Goal: Entertainment & Leisure: Browse casually

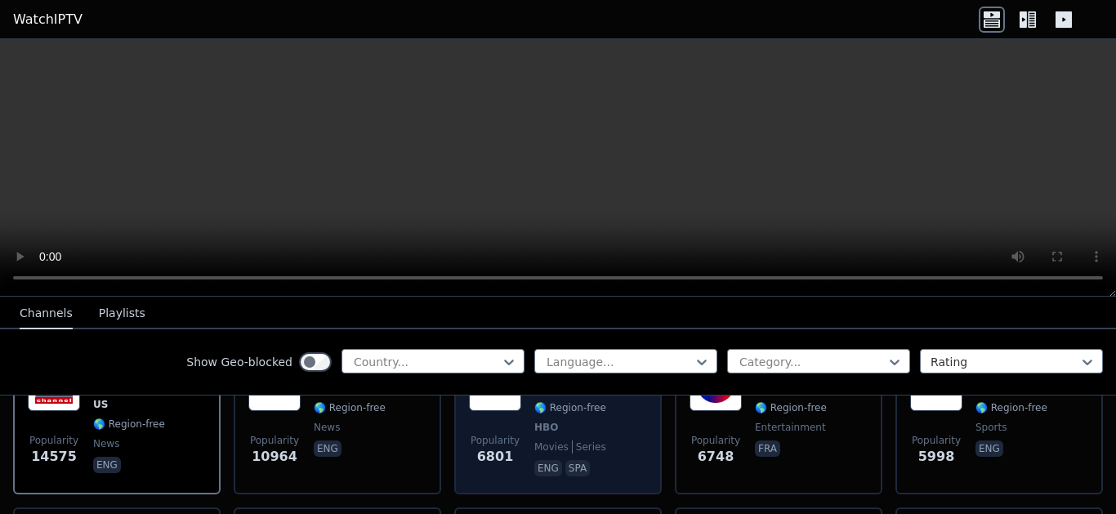
scroll to position [206, 0]
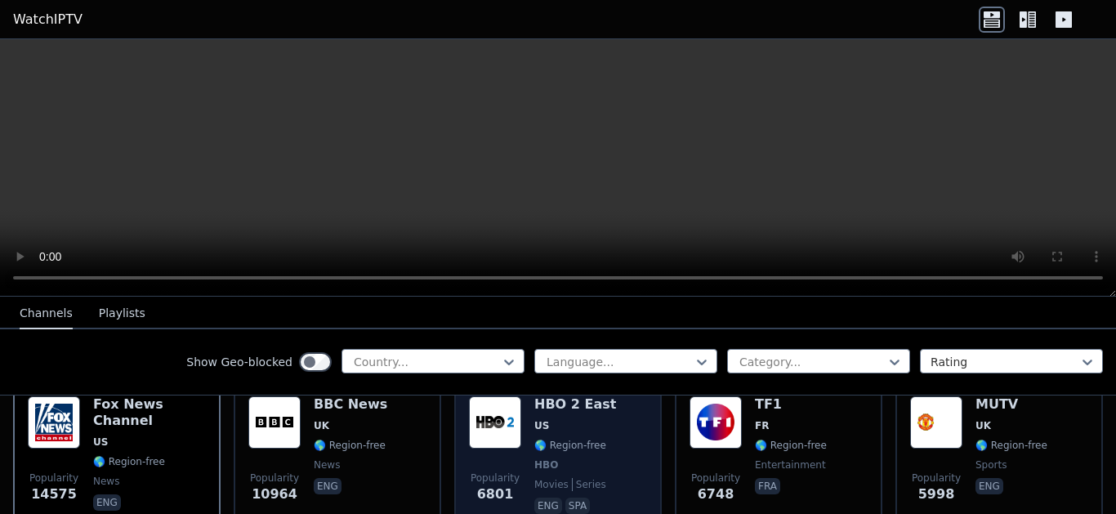
click at [588, 424] on div "HBO 2 East US 🌎 Region-free HBO movies series eng spa" at bounding box center [575, 456] width 82 height 121
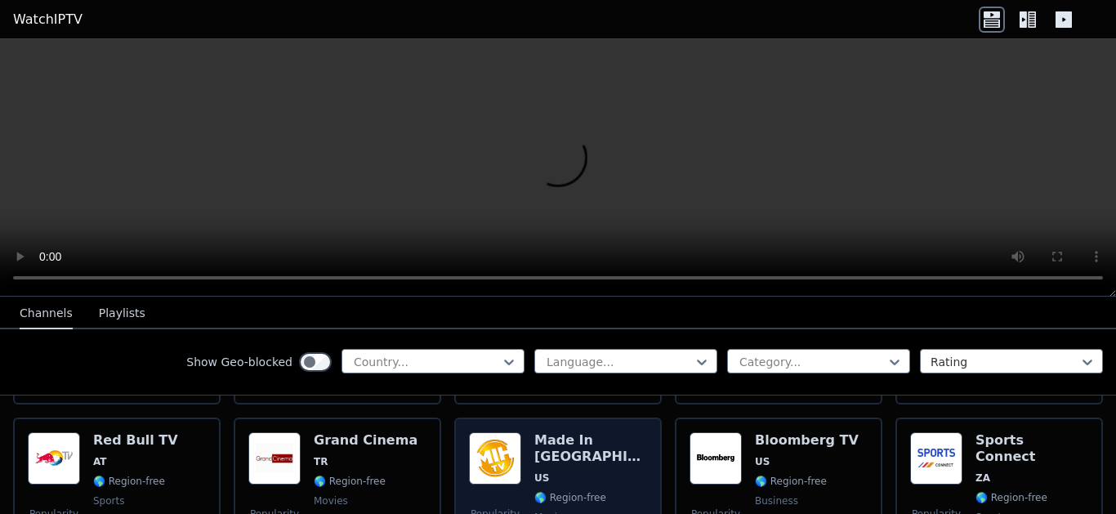
scroll to position [617, 0]
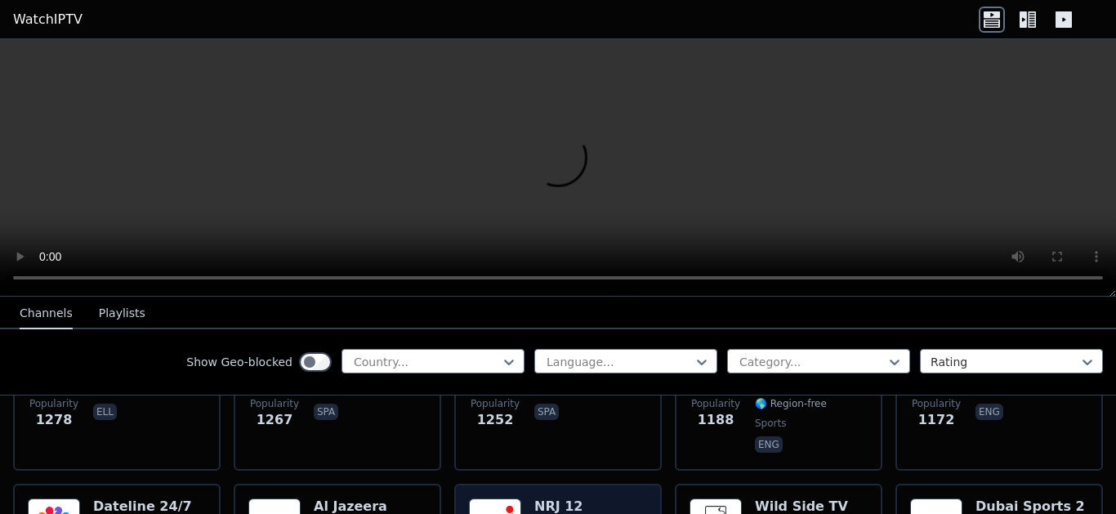
scroll to position [1852, 0]
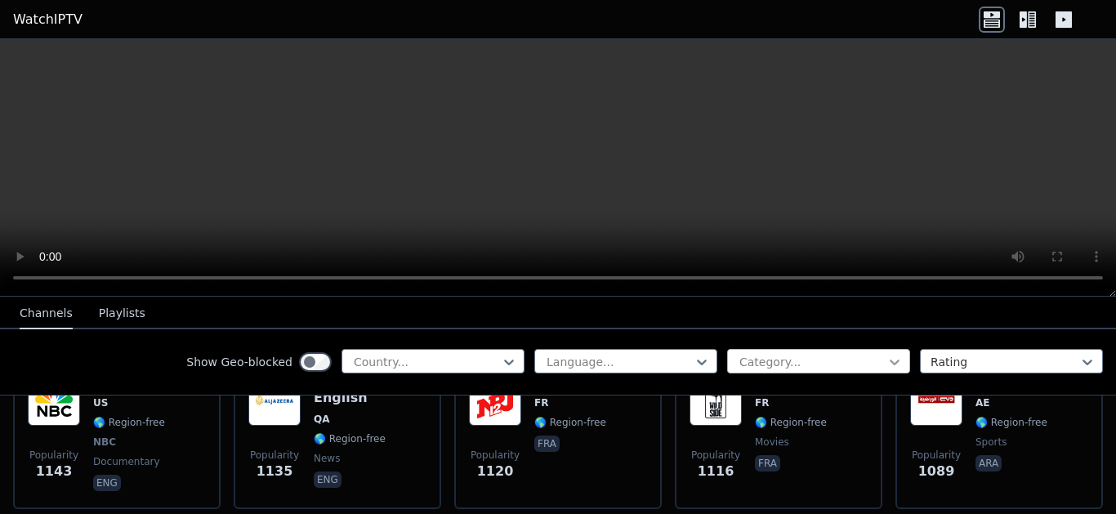
click at [900, 360] on icon at bounding box center [894, 362] width 16 height 16
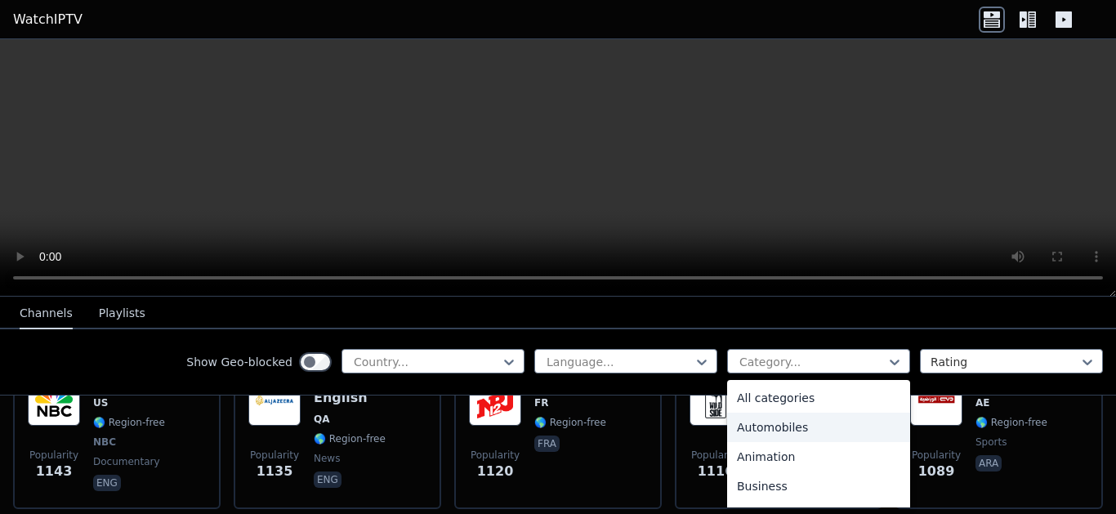
scroll to position [309, 0]
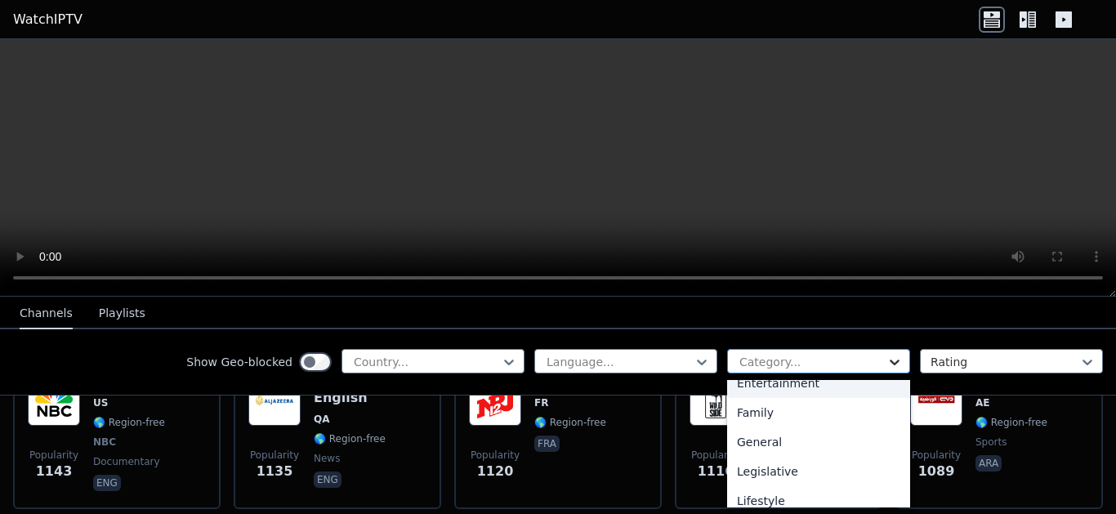
click at [894, 360] on icon at bounding box center [894, 362] width 16 height 16
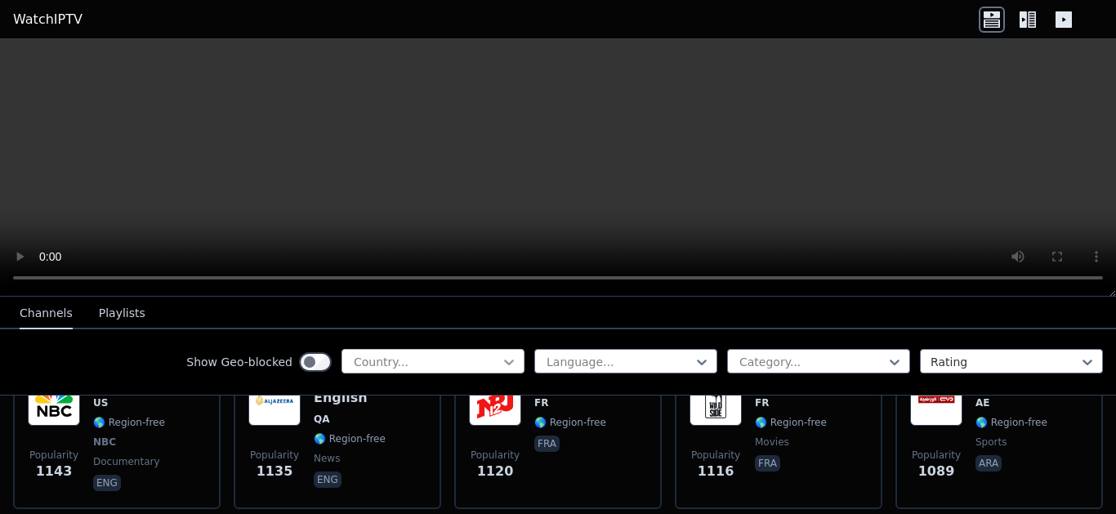
click at [508, 363] on icon at bounding box center [509, 362] width 10 height 6
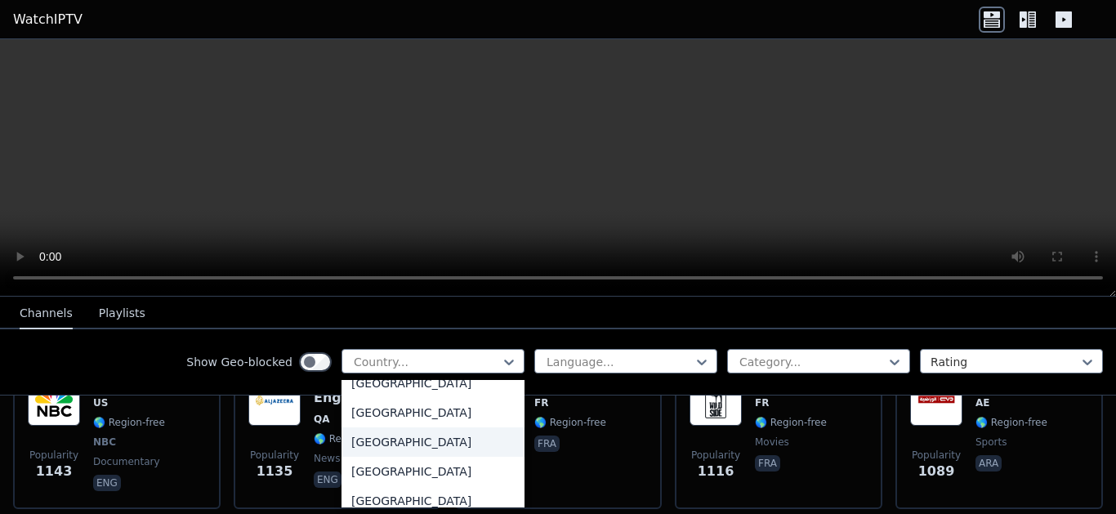
scroll to position [2470, 0]
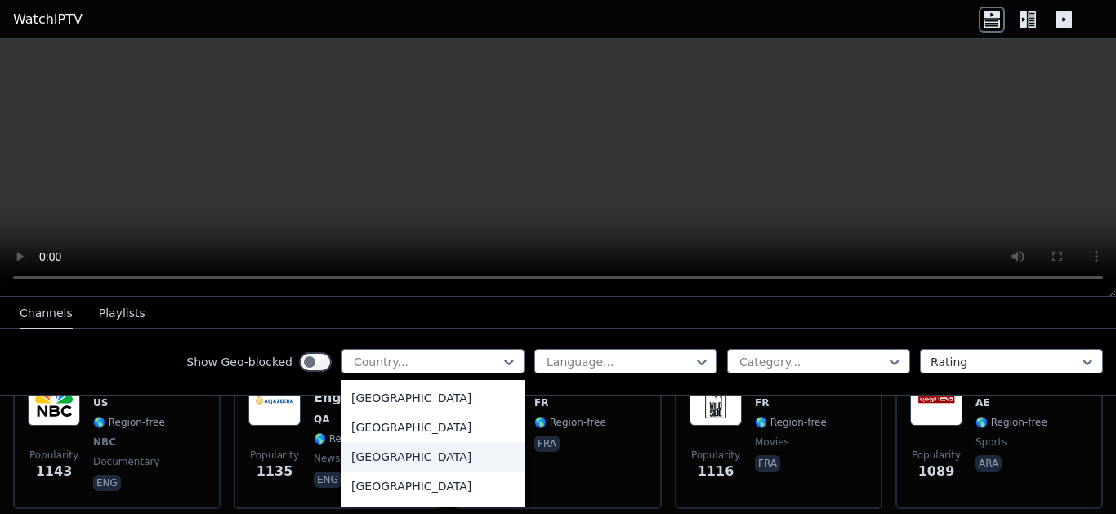
click at [373, 466] on div "[GEOGRAPHIC_DATA]" at bounding box center [432, 456] width 183 height 29
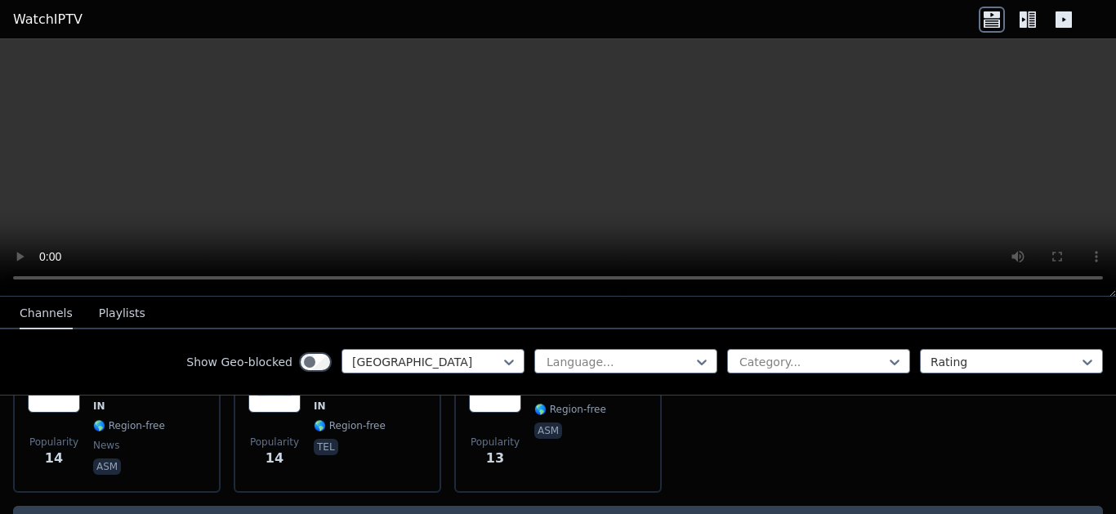
scroll to position [4660, 0]
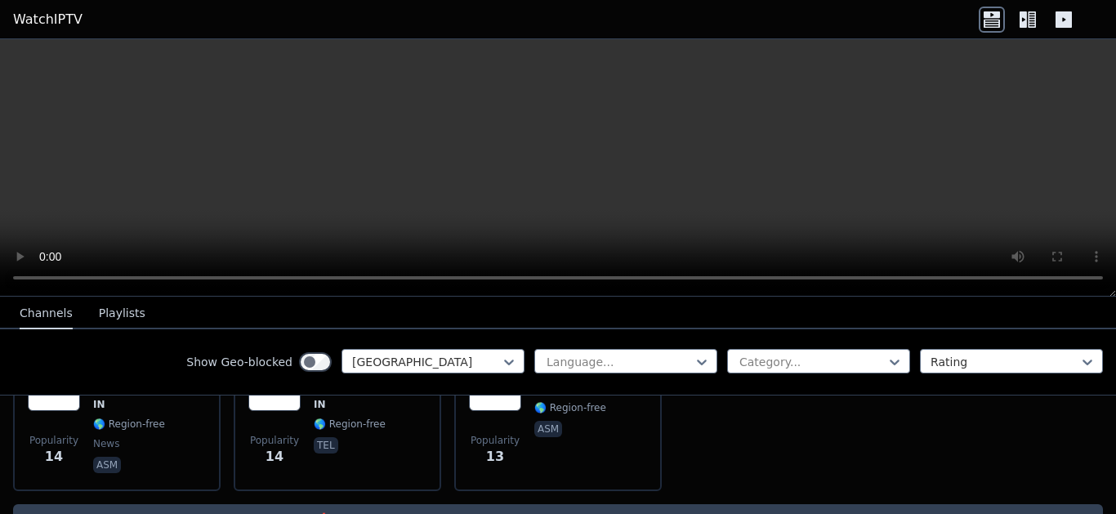
click at [997, 15] on icon at bounding box center [991, 14] width 16 height 7
click at [993, 23] on icon at bounding box center [991, 23] width 16 height 8
click at [107, 315] on button "Playlists" at bounding box center [122, 313] width 47 height 31
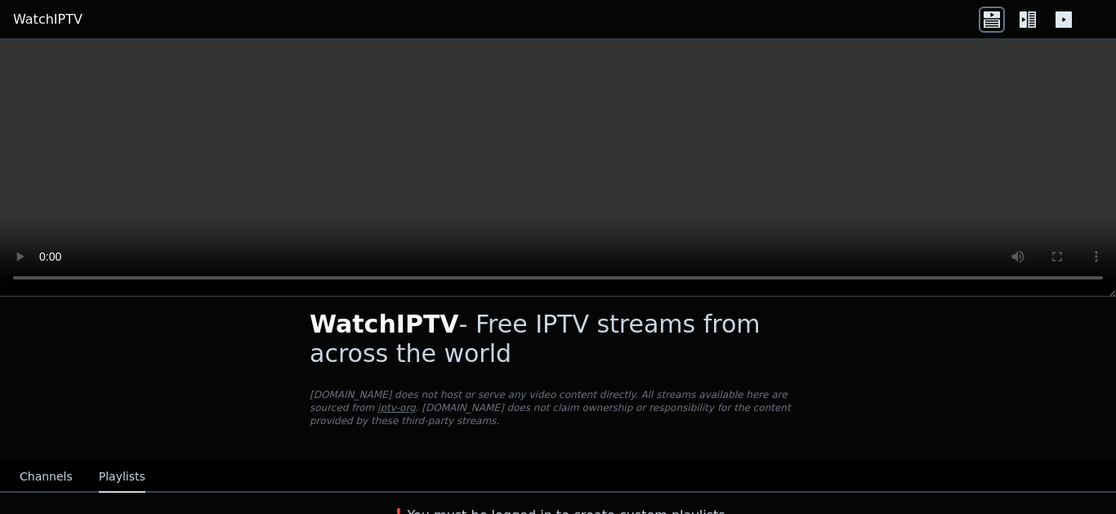
scroll to position [20, 0]
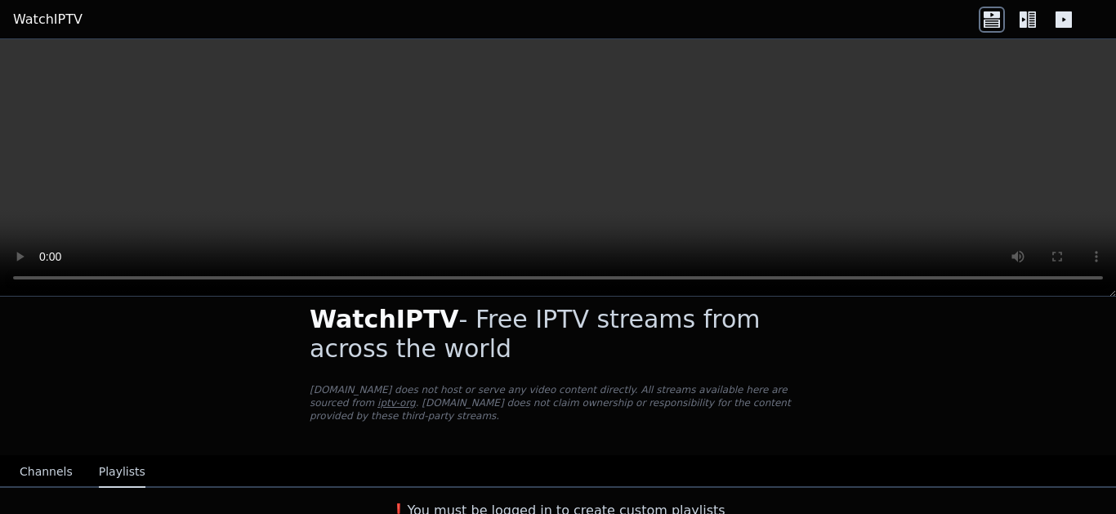
click at [39, 458] on button "Channels" at bounding box center [46, 472] width 53 height 31
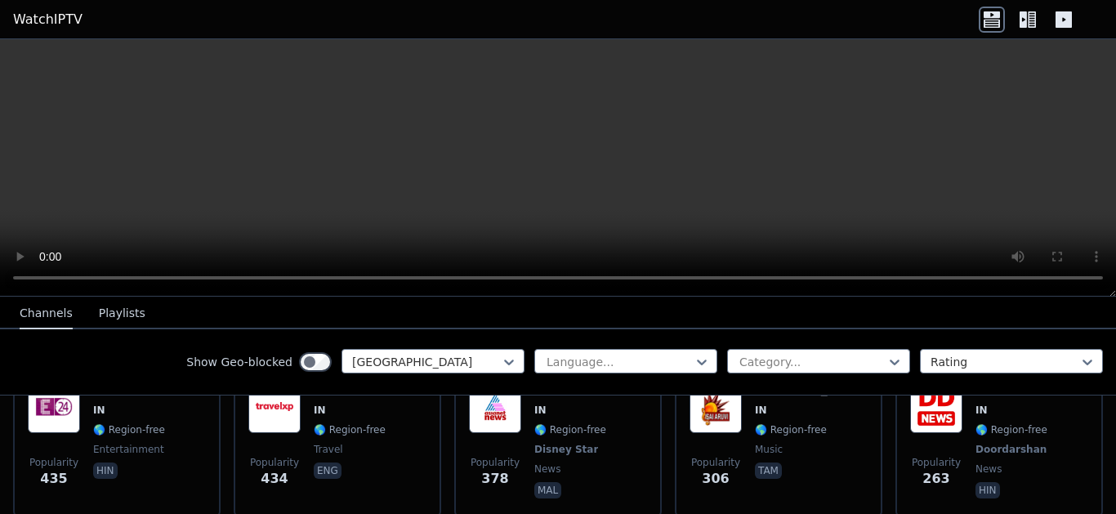
scroll to position [535, 0]
